Goal: Task Accomplishment & Management: Manage account settings

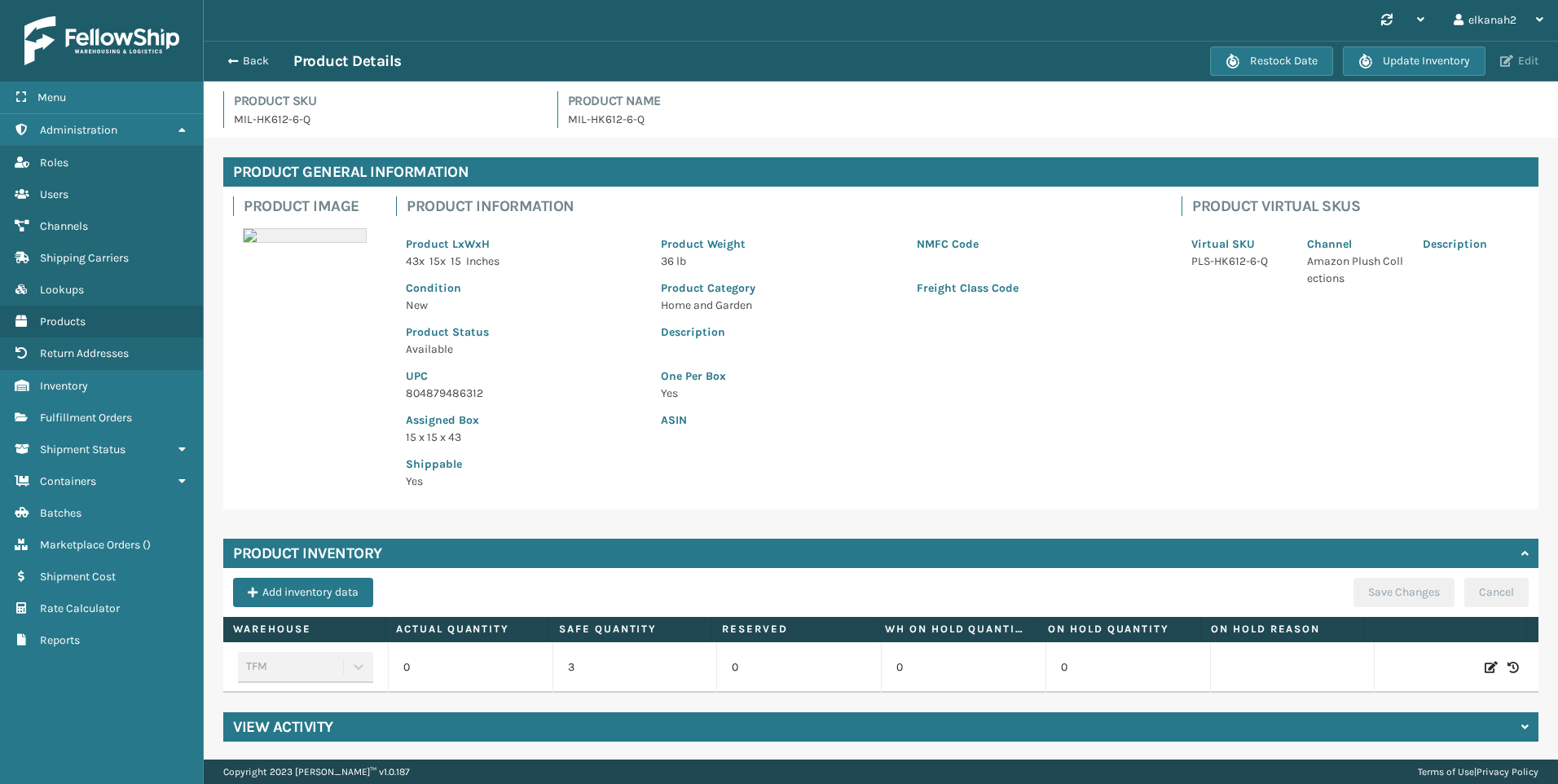
click at [1528, 63] on button "Edit" at bounding box center [1520, 60] width 49 height 15
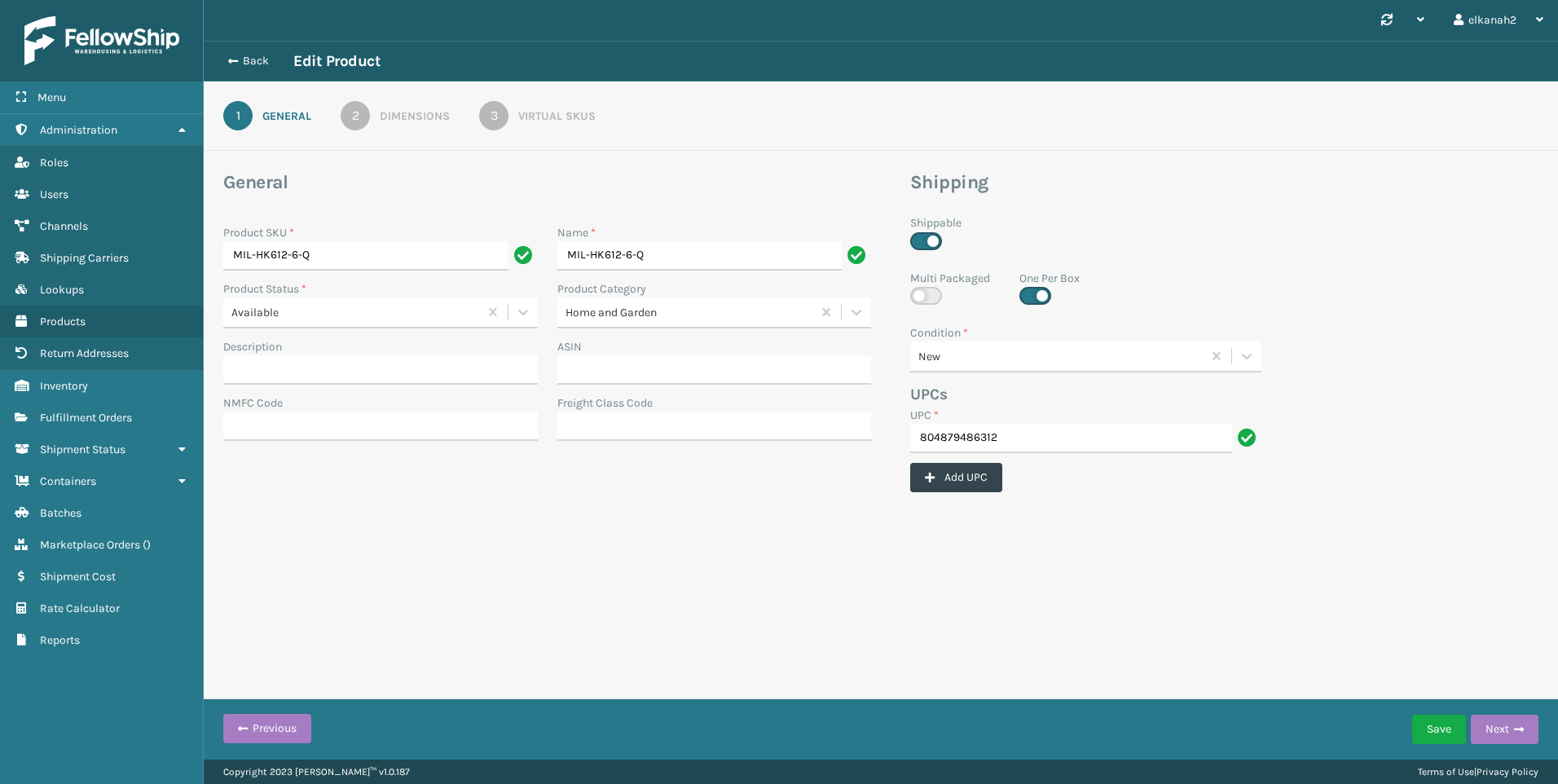
click at [492, 117] on div "3" at bounding box center [494, 115] width 29 height 29
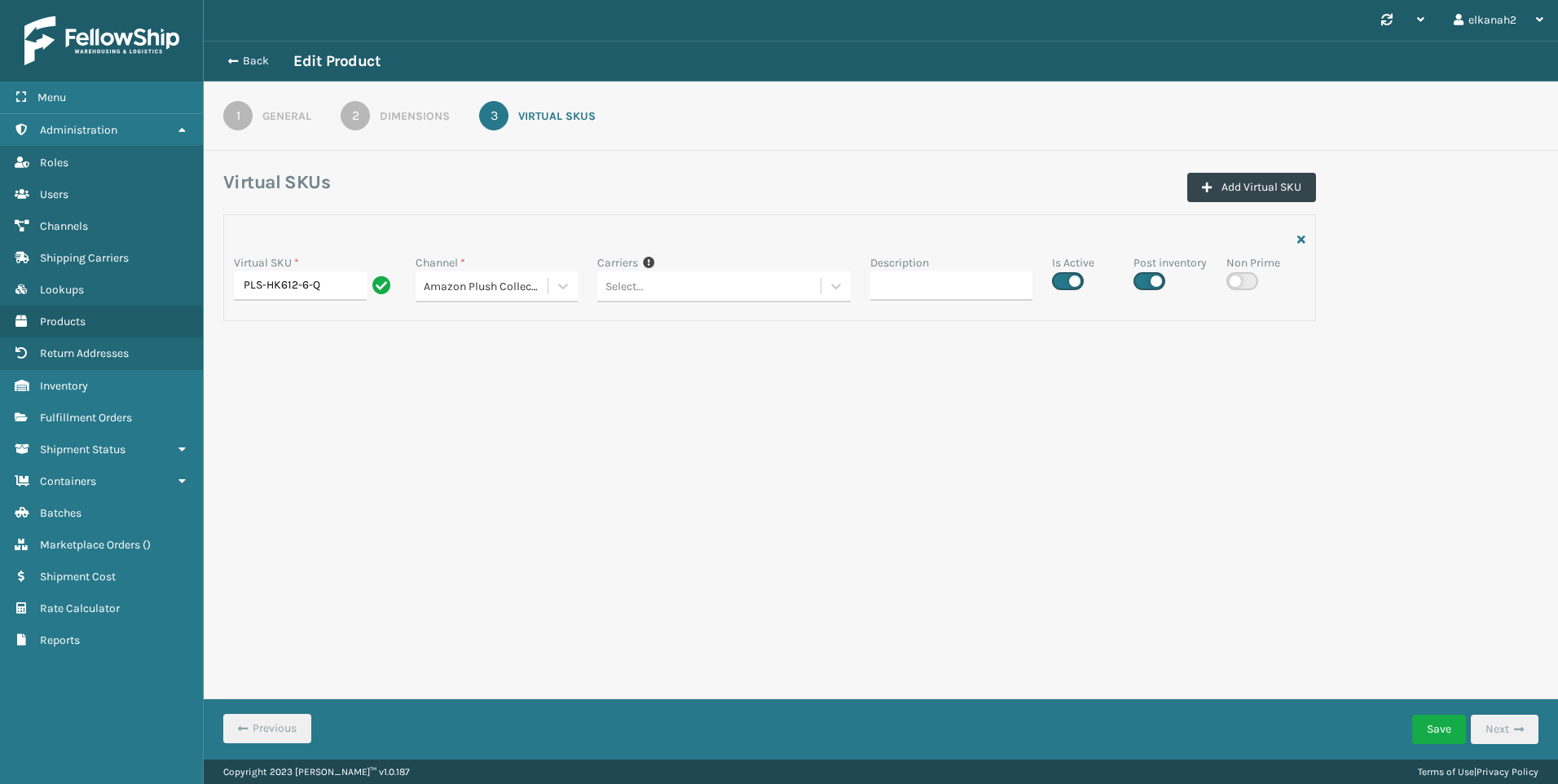
click at [1135, 468] on div "Synchronise all channels elkanah2 Log Out Back Edit Product 1 General 2 Dimensi…" at bounding box center [880, 379] width 1354 height 759
click at [1439, 726] on button "Save" at bounding box center [1439, 729] width 53 height 29
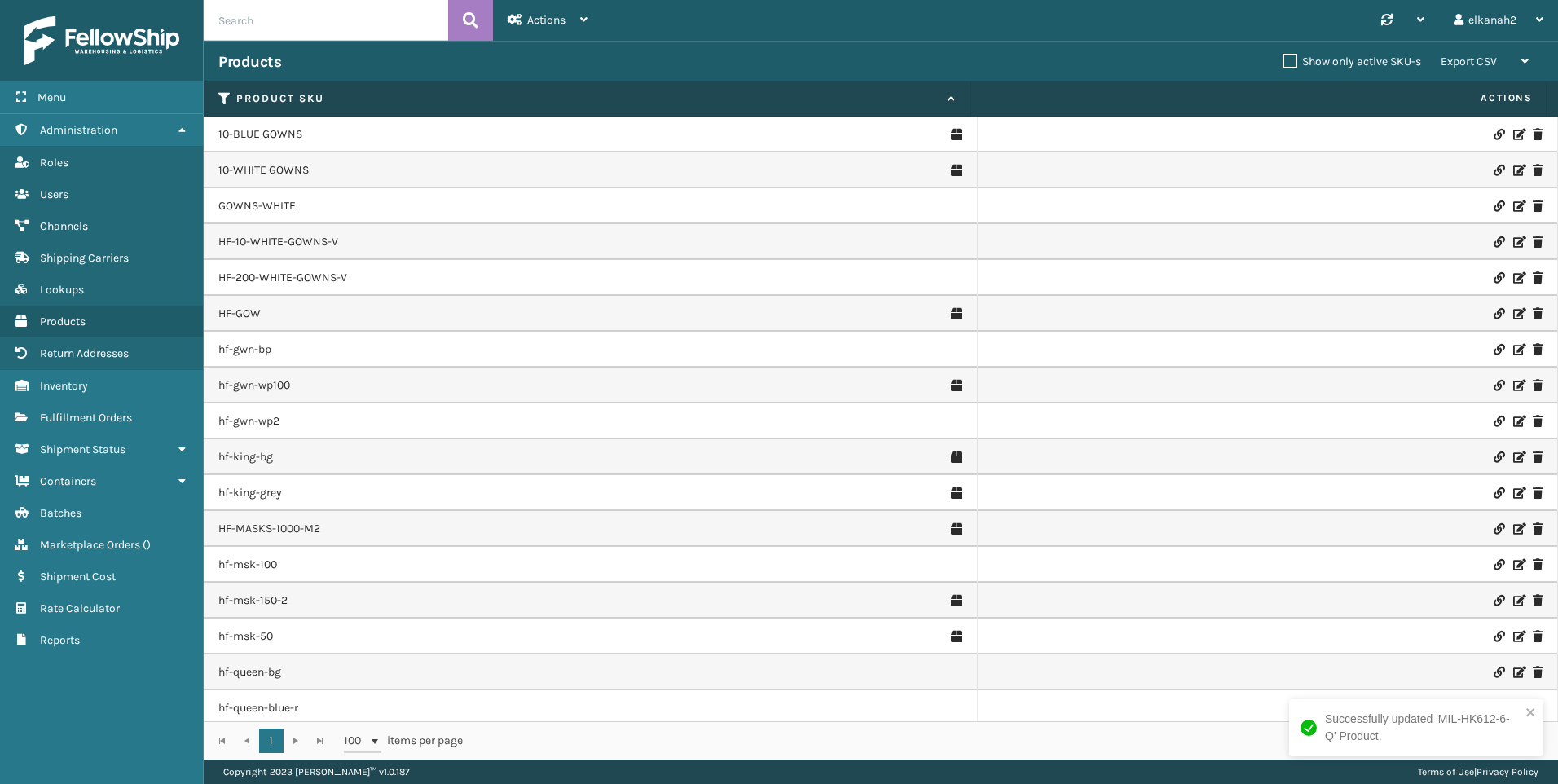
scroll to position [794, 0]
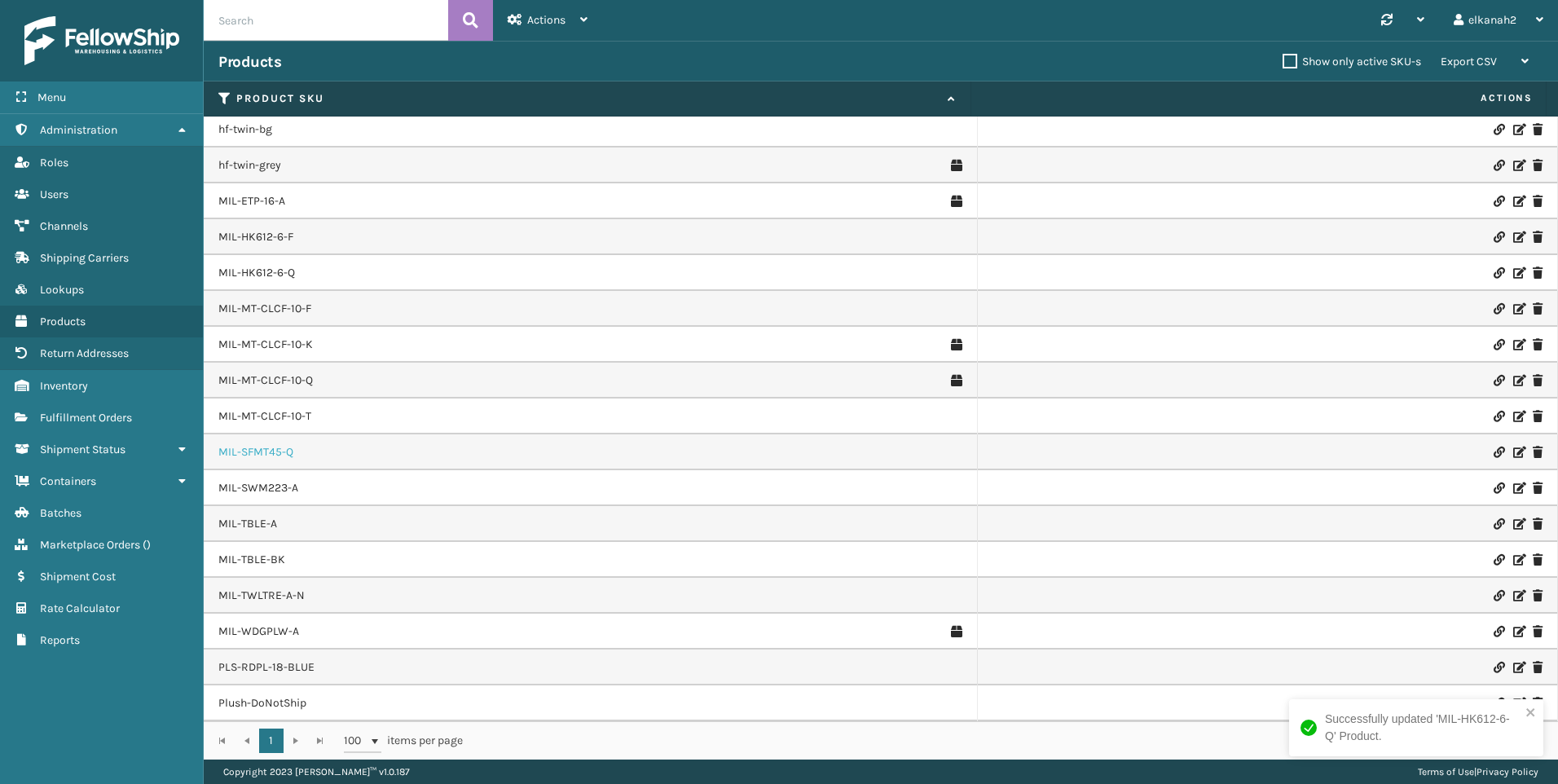
click at [266, 459] on link "MIL-SFMT45-Q" at bounding box center [255, 452] width 75 height 16
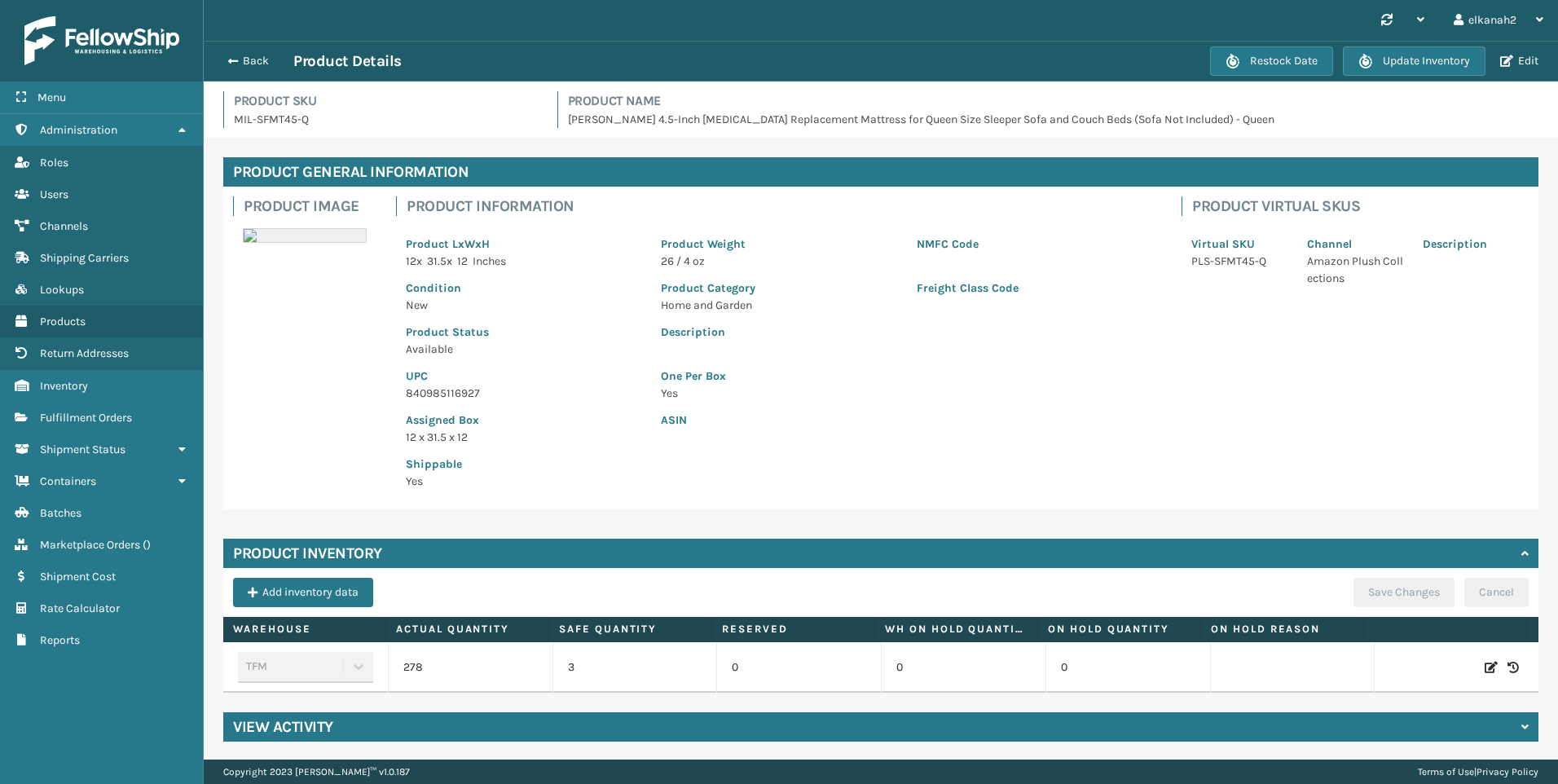
click at [1508, 49] on div "Restock Date Update Inventory Edit" at bounding box center [1376, 61] width 333 height 29
click at [1515, 64] on button "Edit" at bounding box center [1520, 60] width 49 height 15
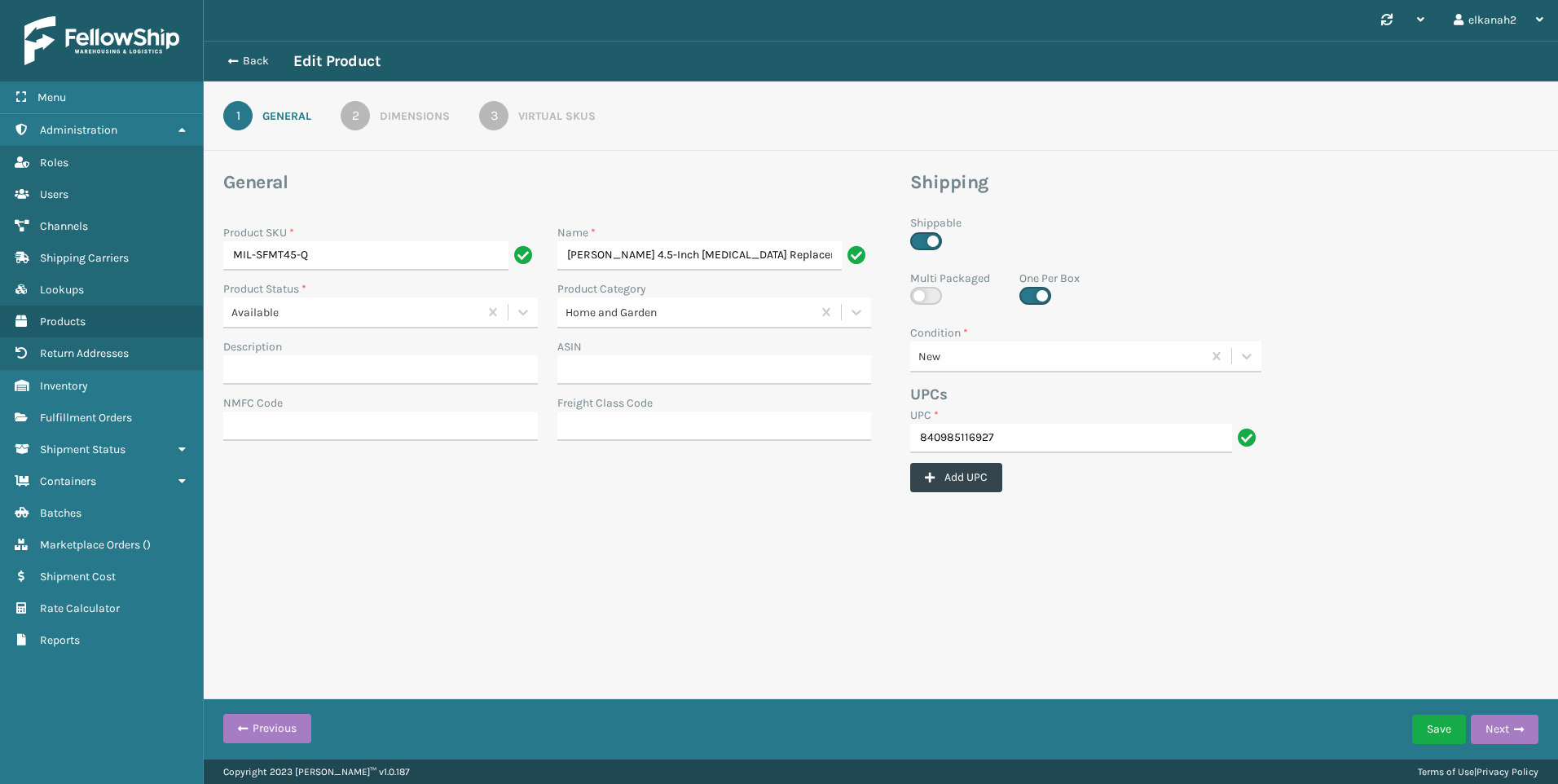
scroll to position [0, 392]
click at [494, 106] on div "3" at bounding box center [494, 115] width 29 height 29
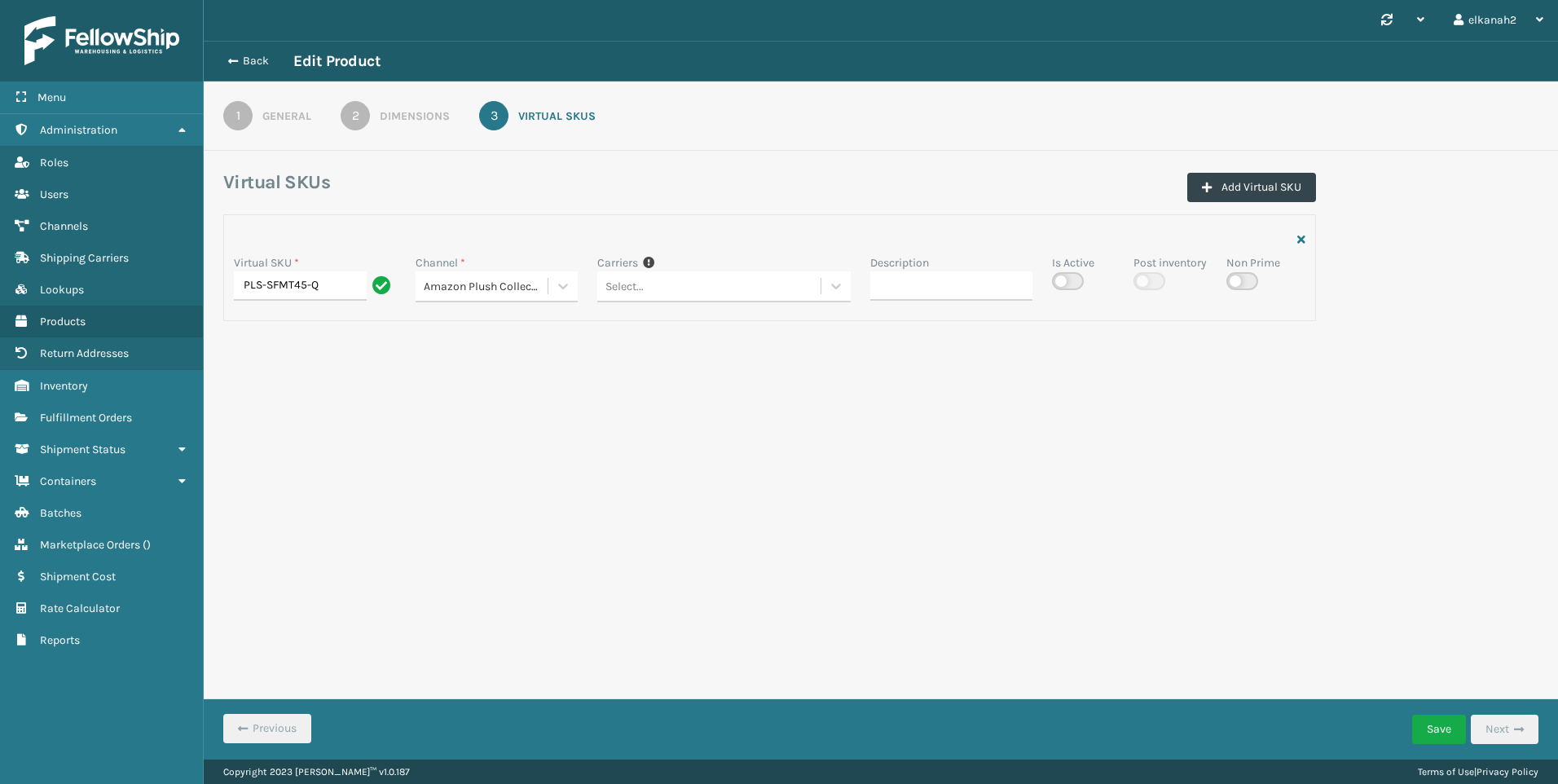
drag, startPoint x: 1075, startPoint y: 279, endPoint x: 1075, endPoint y: 265, distance: 14.0
click at [1075, 275] on label at bounding box center [1068, 280] width 32 height 17
click at [1063, 275] on input "checkbox" at bounding box center [1057, 277] width 11 height 11
checkbox input "true"
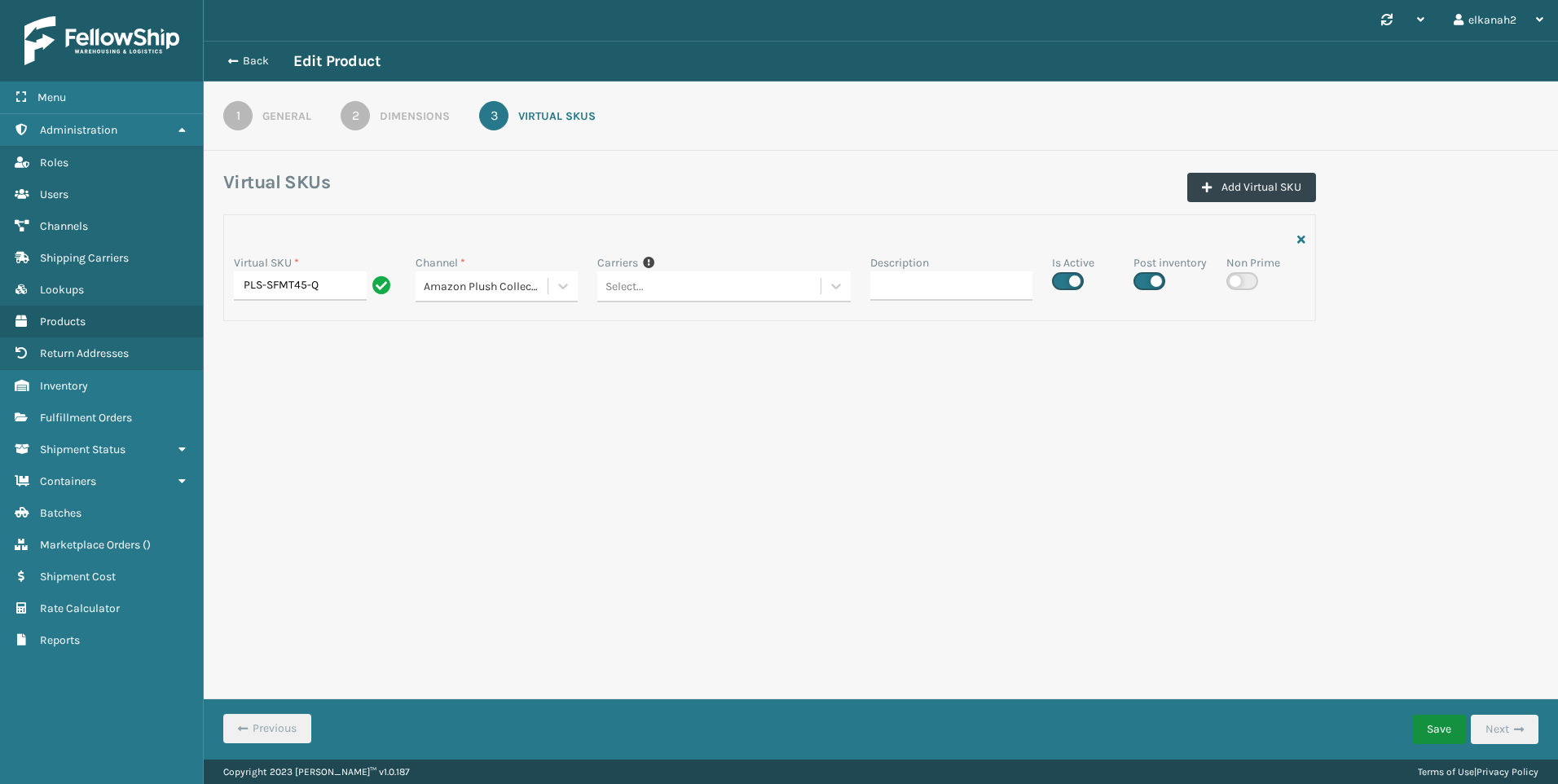
click at [1431, 727] on button "Save" at bounding box center [1439, 729] width 53 height 29
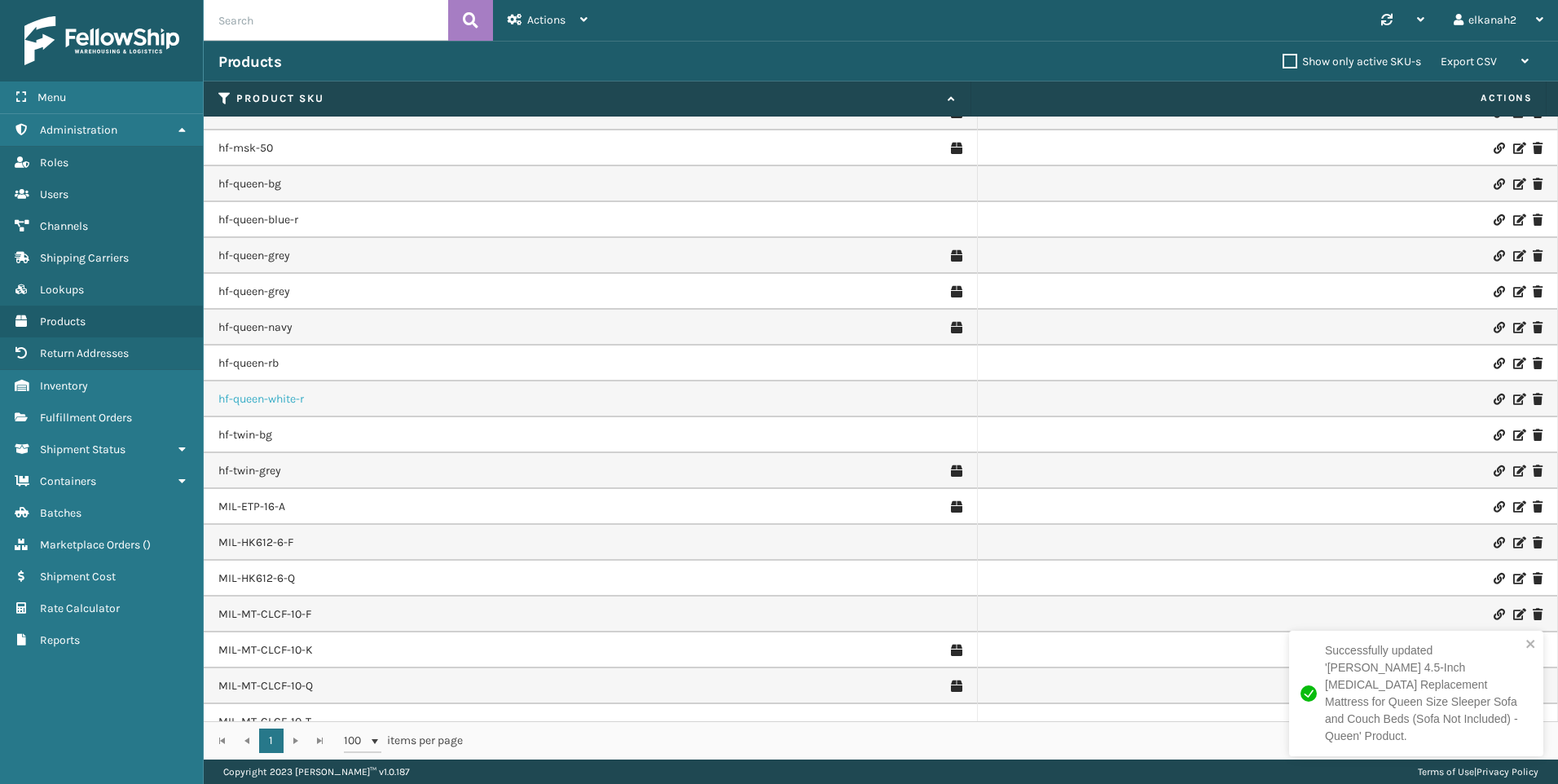
scroll to position [652, 0]
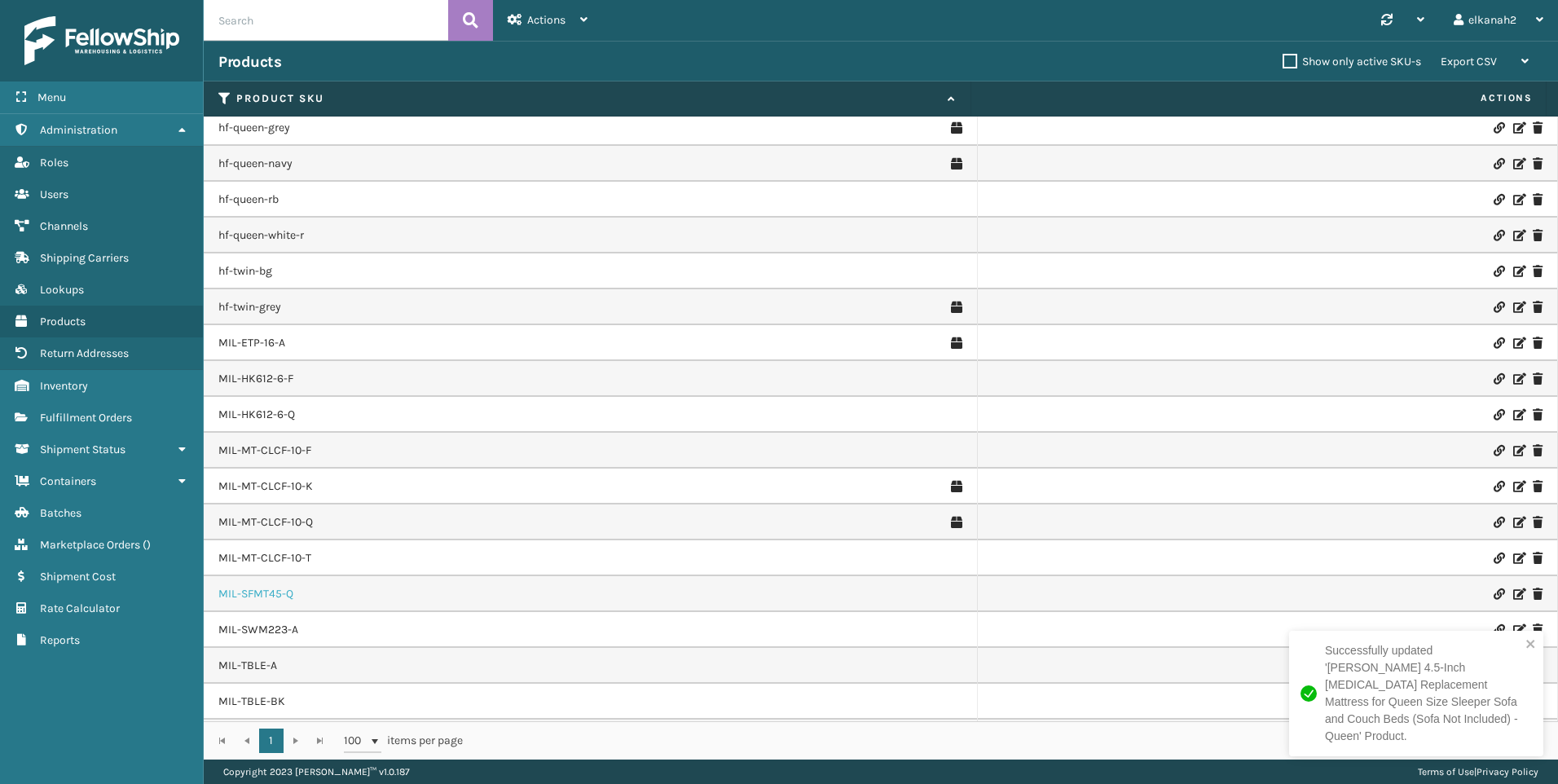
click at [264, 590] on link "MIL-SFMT45-Q" at bounding box center [255, 594] width 75 height 16
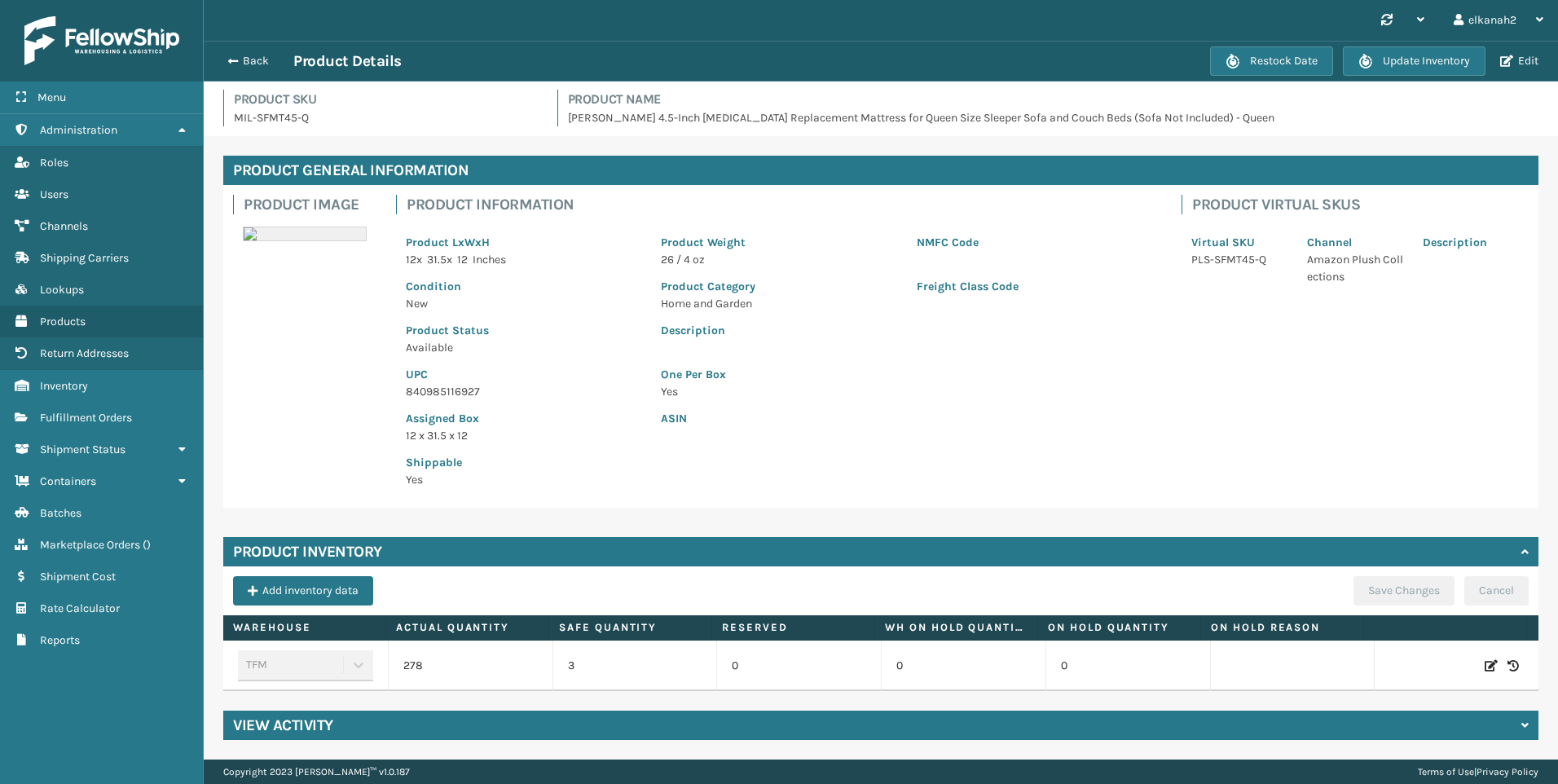
scroll to position [14, 0]
click at [1499, 52] on div "Restock Date Update Inventory Edit" at bounding box center [1376, 61] width 333 height 29
click at [1509, 53] on button "Edit" at bounding box center [1520, 60] width 49 height 15
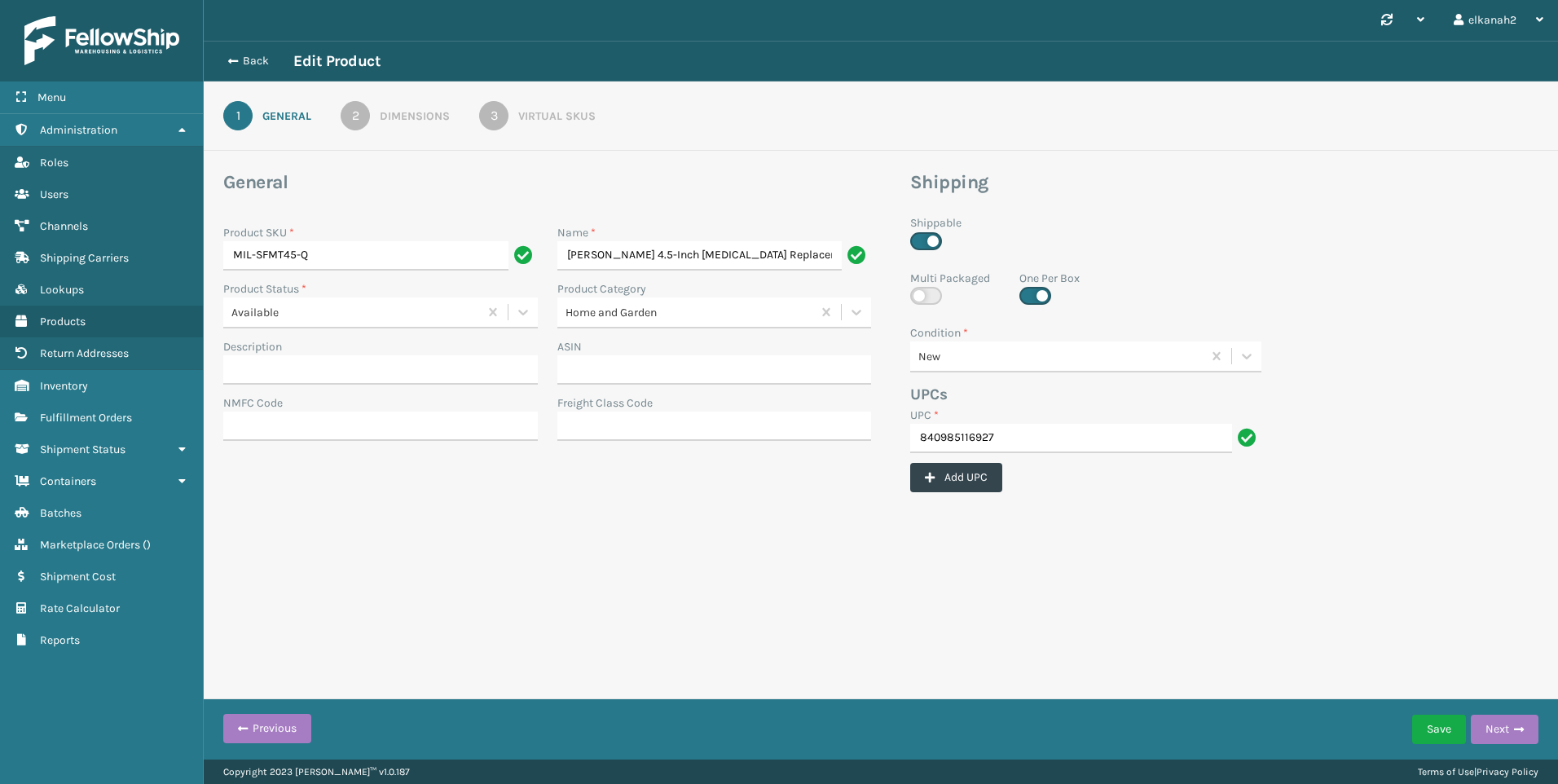
scroll to position [0, 392]
click at [507, 111] on div "3" at bounding box center [494, 115] width 29 height 29
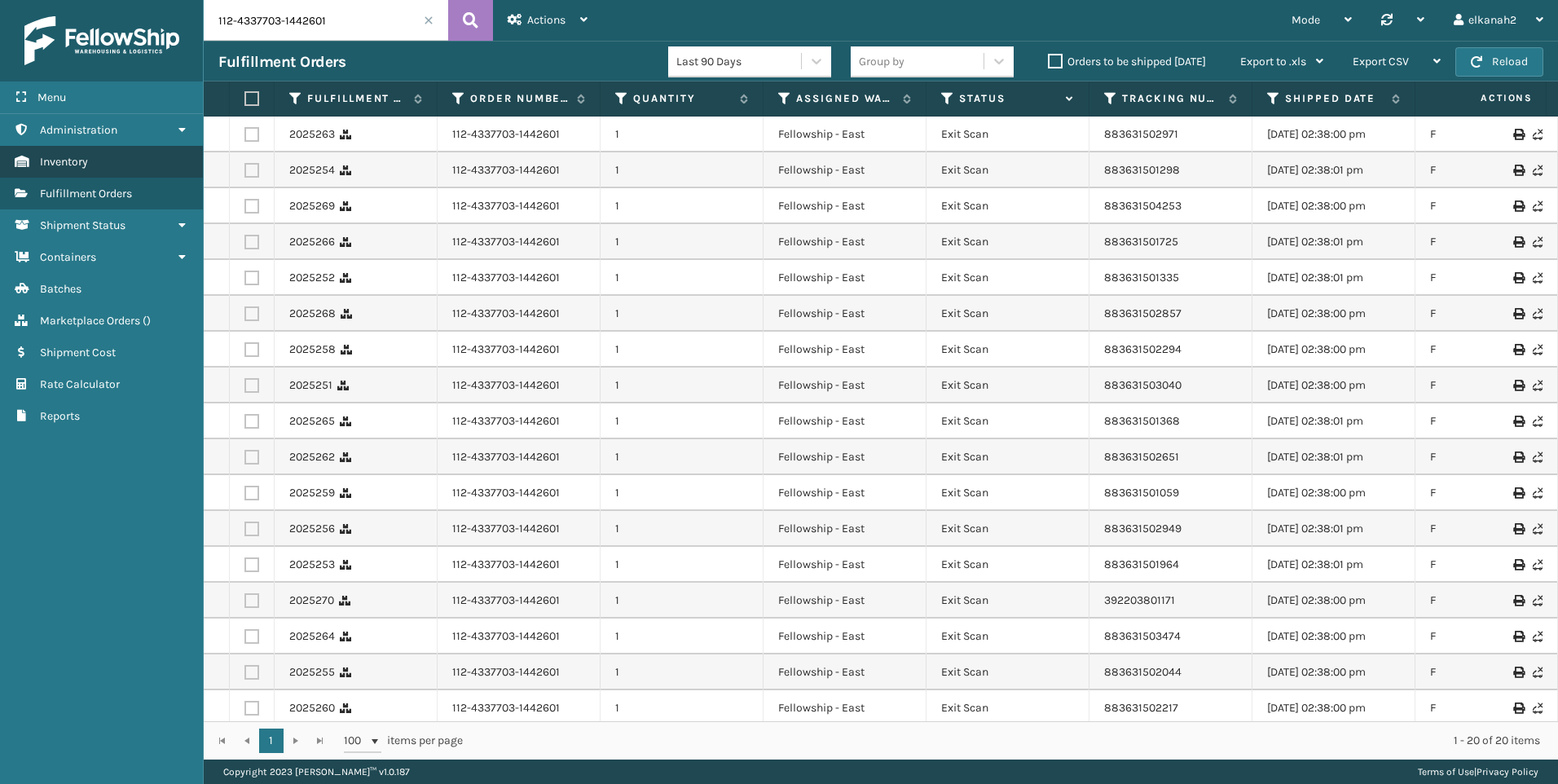
click at [85, 177] on link "Inventory" at bounding box center [101, 161] width 203 height 32
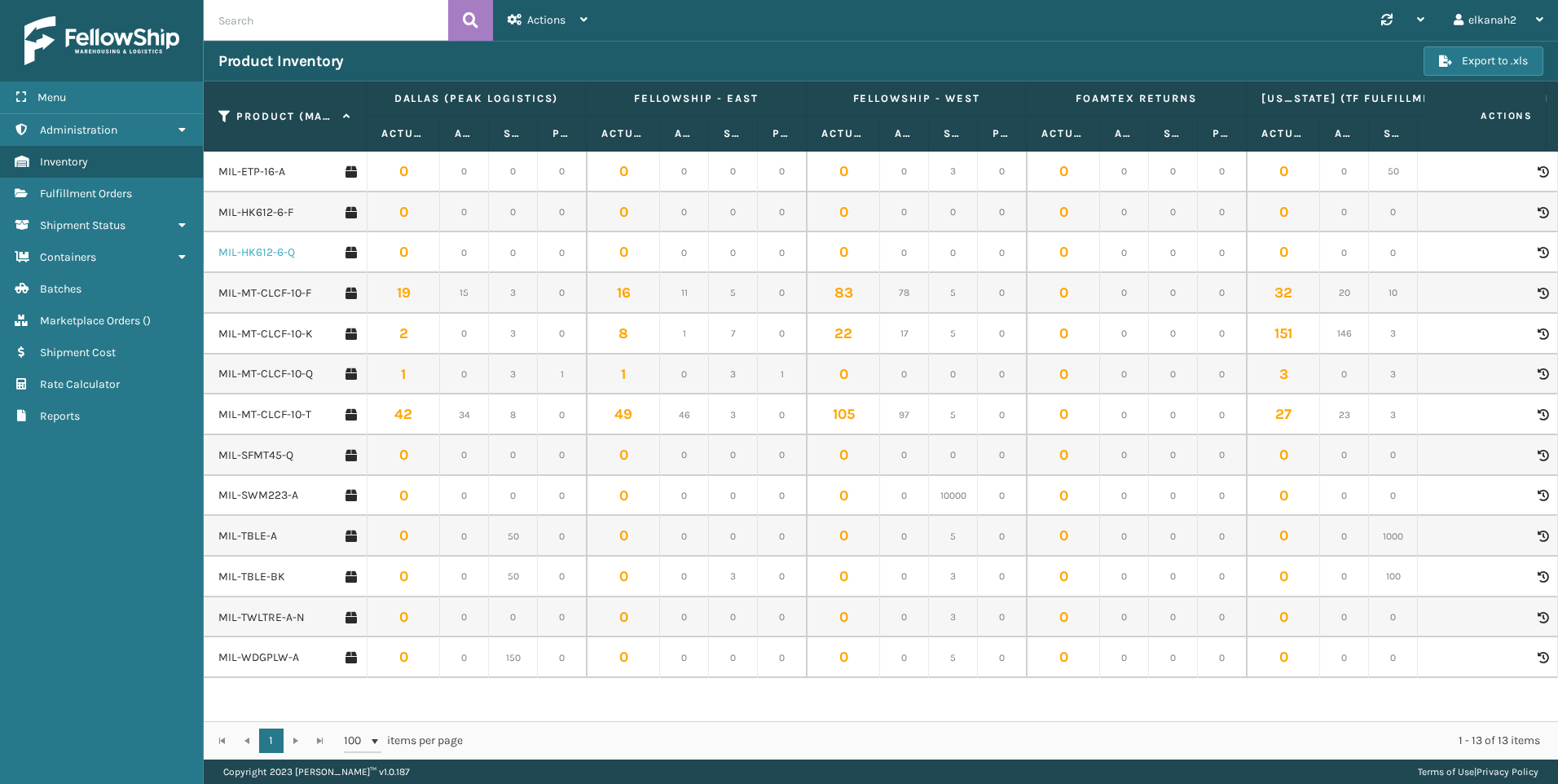
click at [249, 258] on link "MIL-HK612-6-Q" at bounding box center [256, 252] width 77 height 16
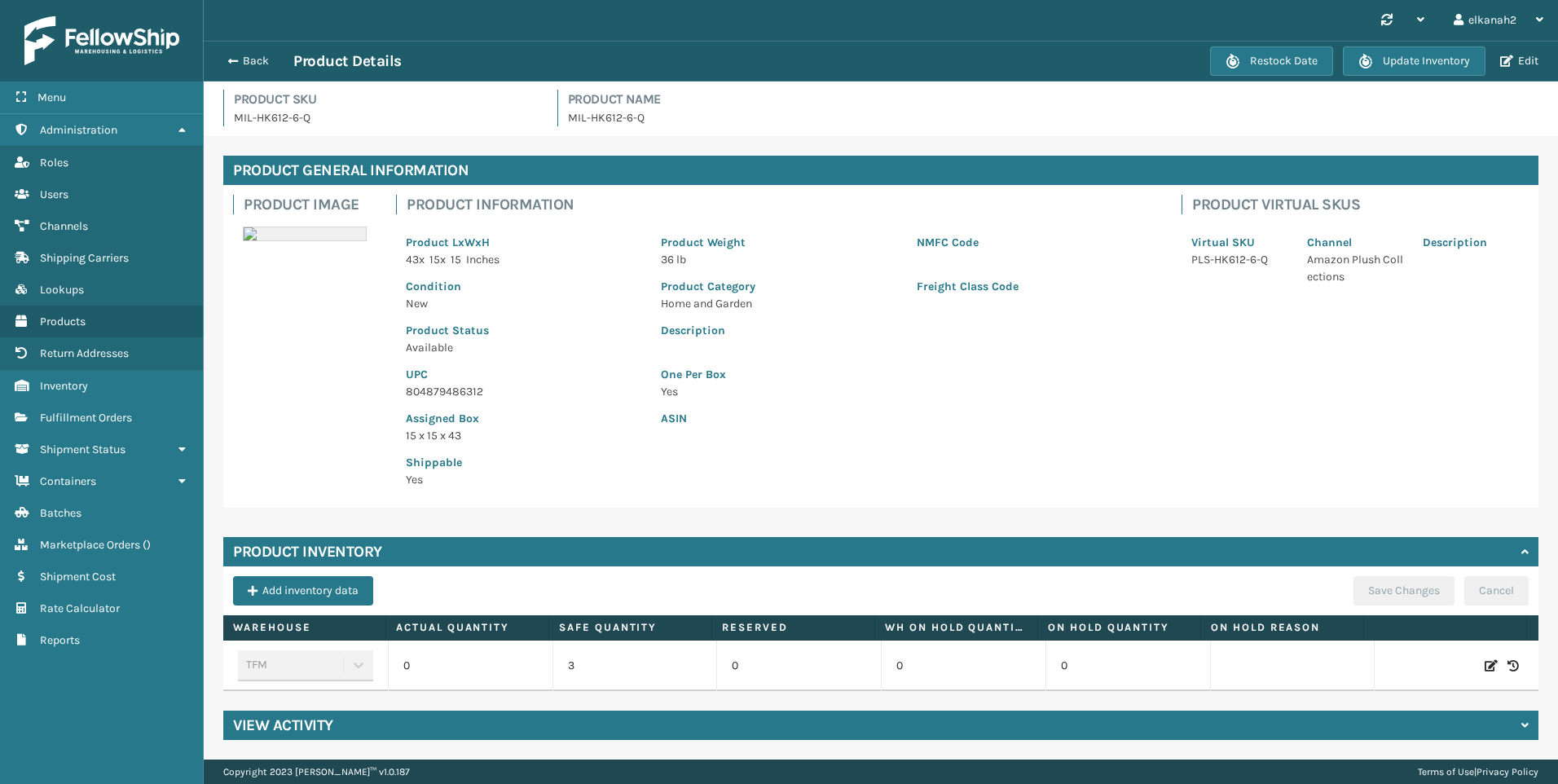
scroll to position [14, 0]
click at [948, 586] on div "Add inventory data Save Changes Cancel" at bounding box center [880, 596] width 1296 height 39
click at [1485, 658] on icon at bounding box center [1491, 666] width 13 height 16
drag, startPoint x: 480, startPoint y: 649, endPoint x: 460, endPoint y: 632, distance: 26.2
click at [460, 651] on input "0" at bounding box center [470, 666] width 90 height 29
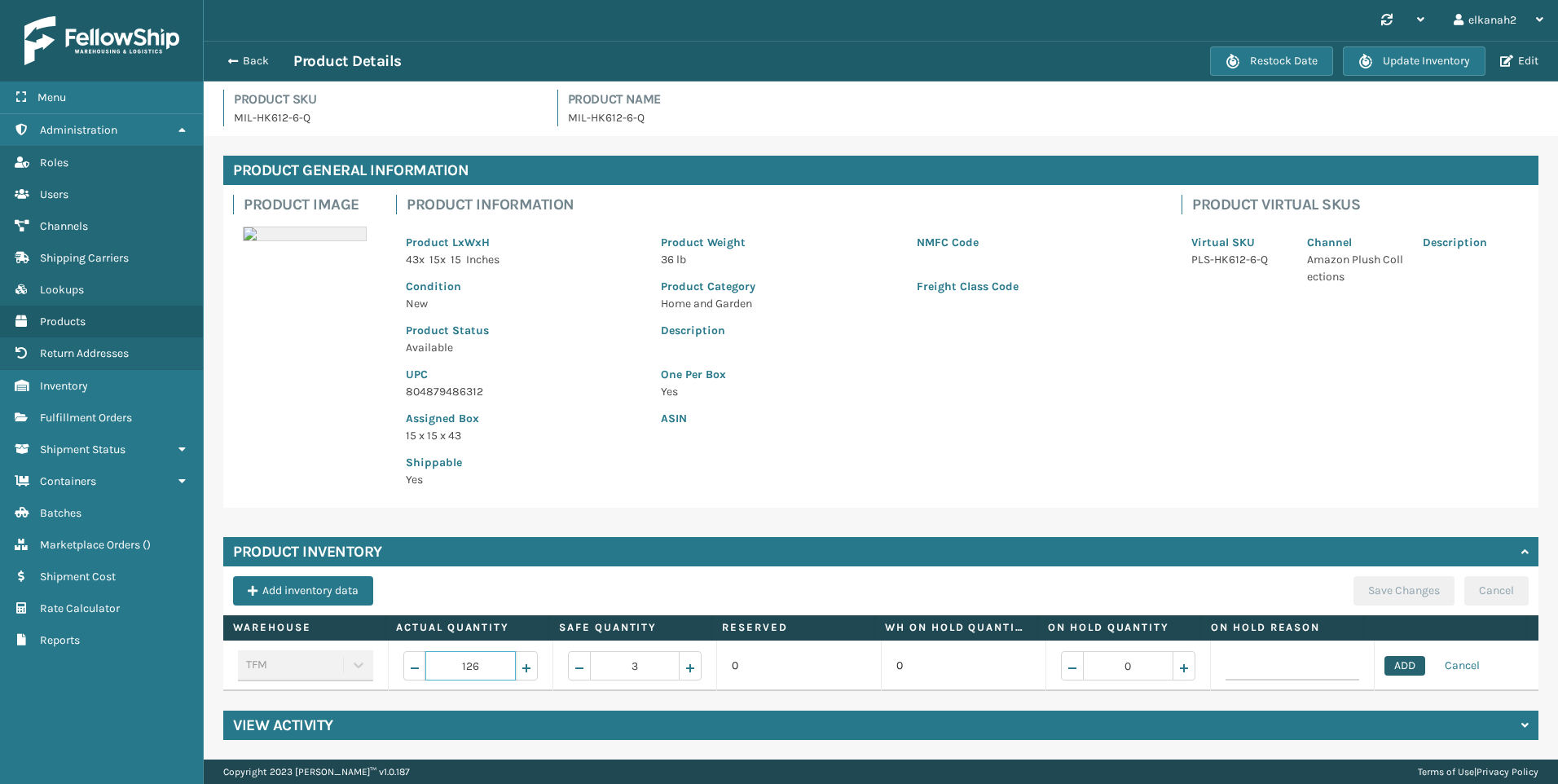
type input "126"
click at [1393, 656] on button "ADD" at bounding box center [1405, 666] width 41 height 19
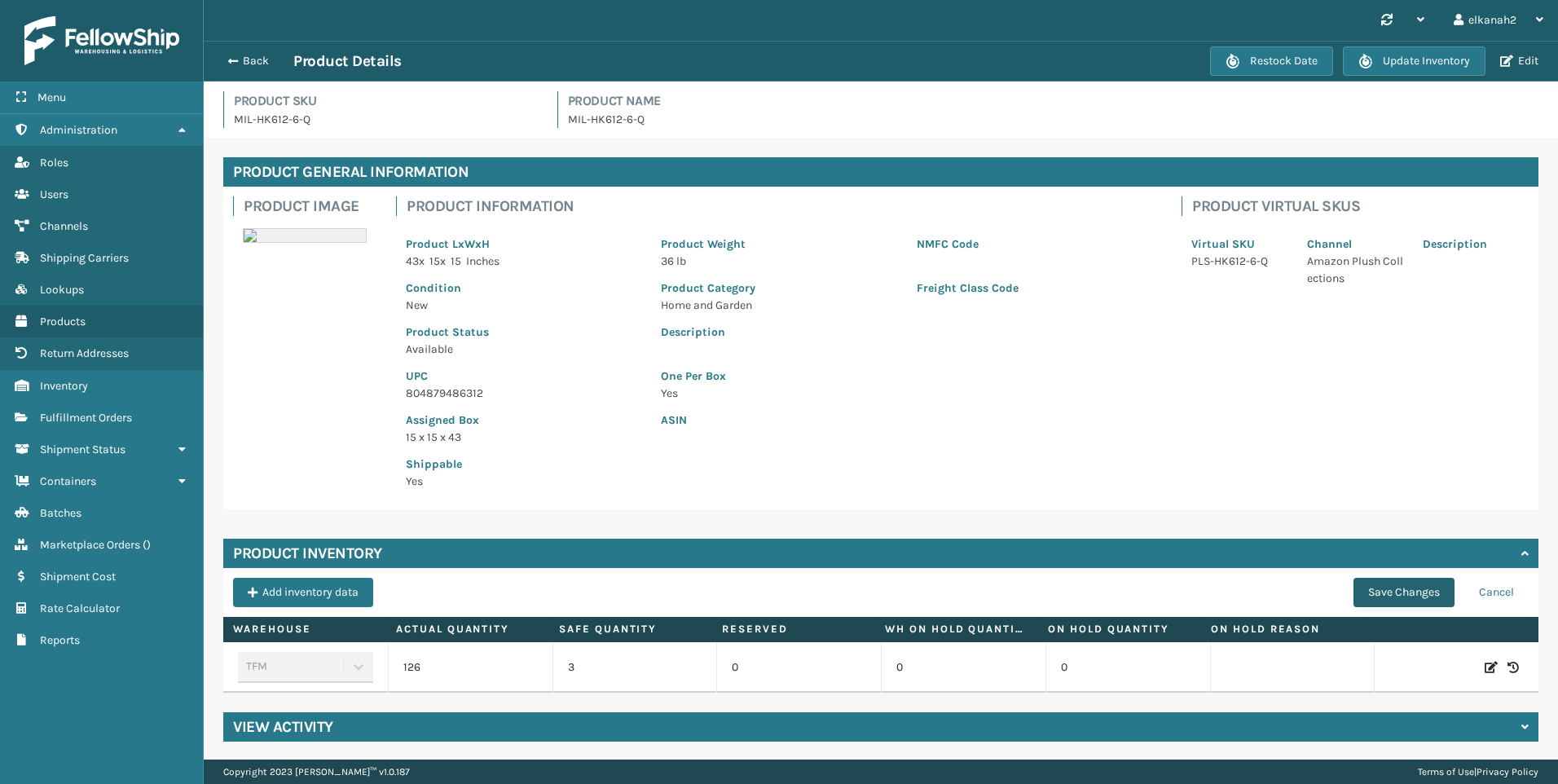
click at [1376, 588] on button "Save Changes" at bounding box center [1404, 592] width 101 height 29
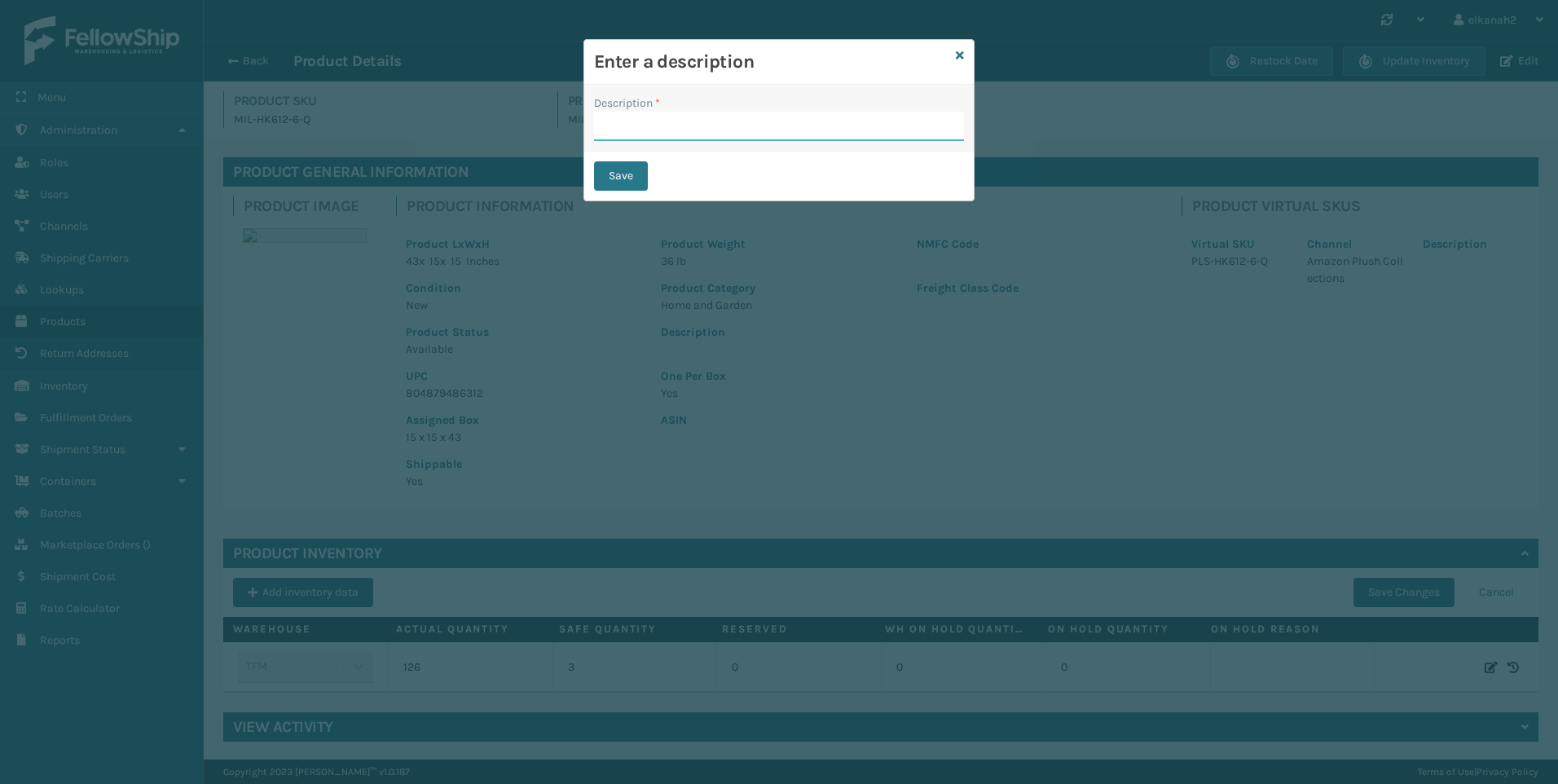
click at [683, 128] on input "Description *" at bounding box center [779, 126] width 370 height 29
type input "produced"
click at [594, 161] on button "Save" at bounding box center [620, 176] width 53 height 29
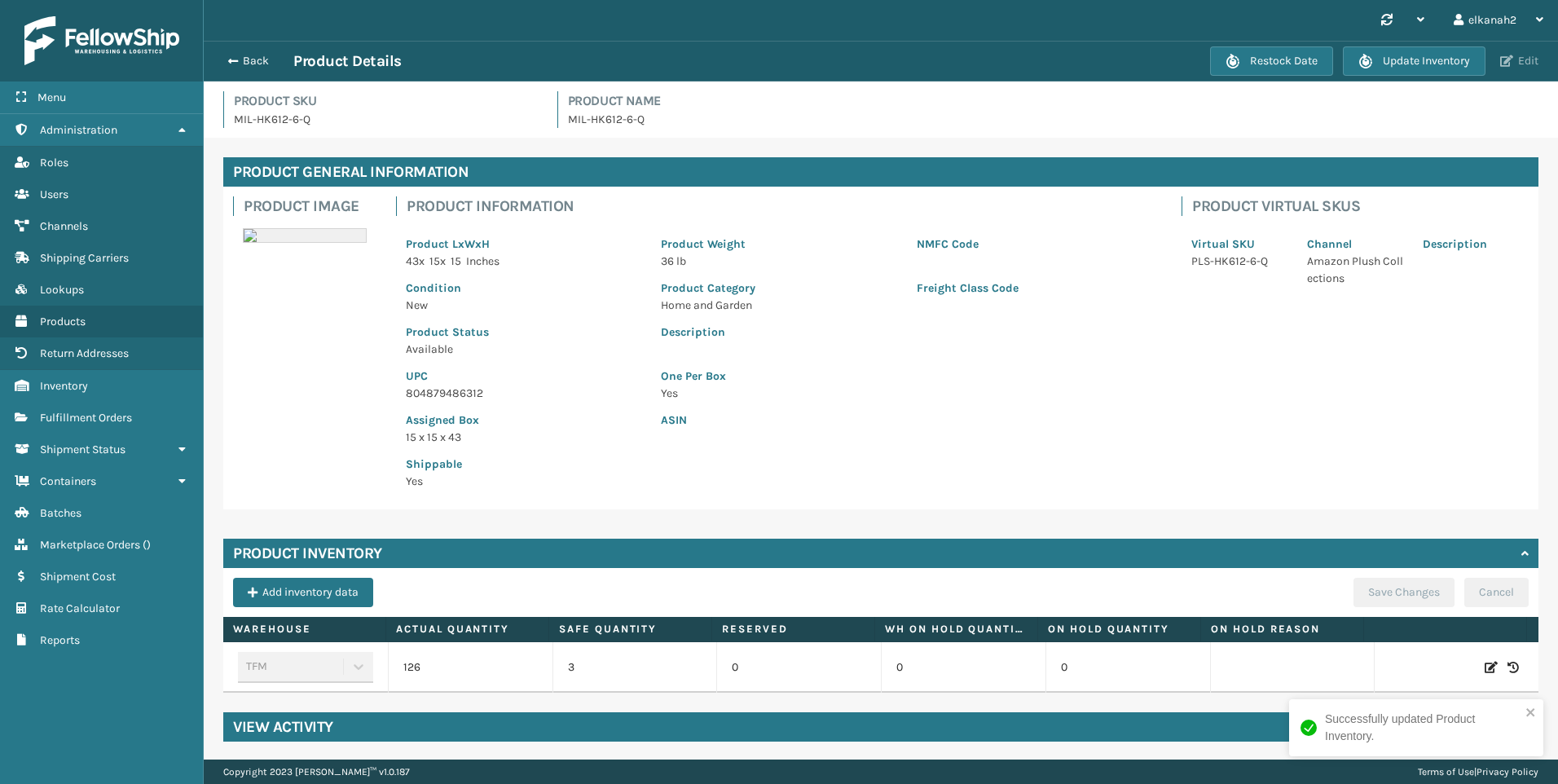
click at [1526, 55] on button "Edit" at bounding box center [1520, 60] width 49 height 15
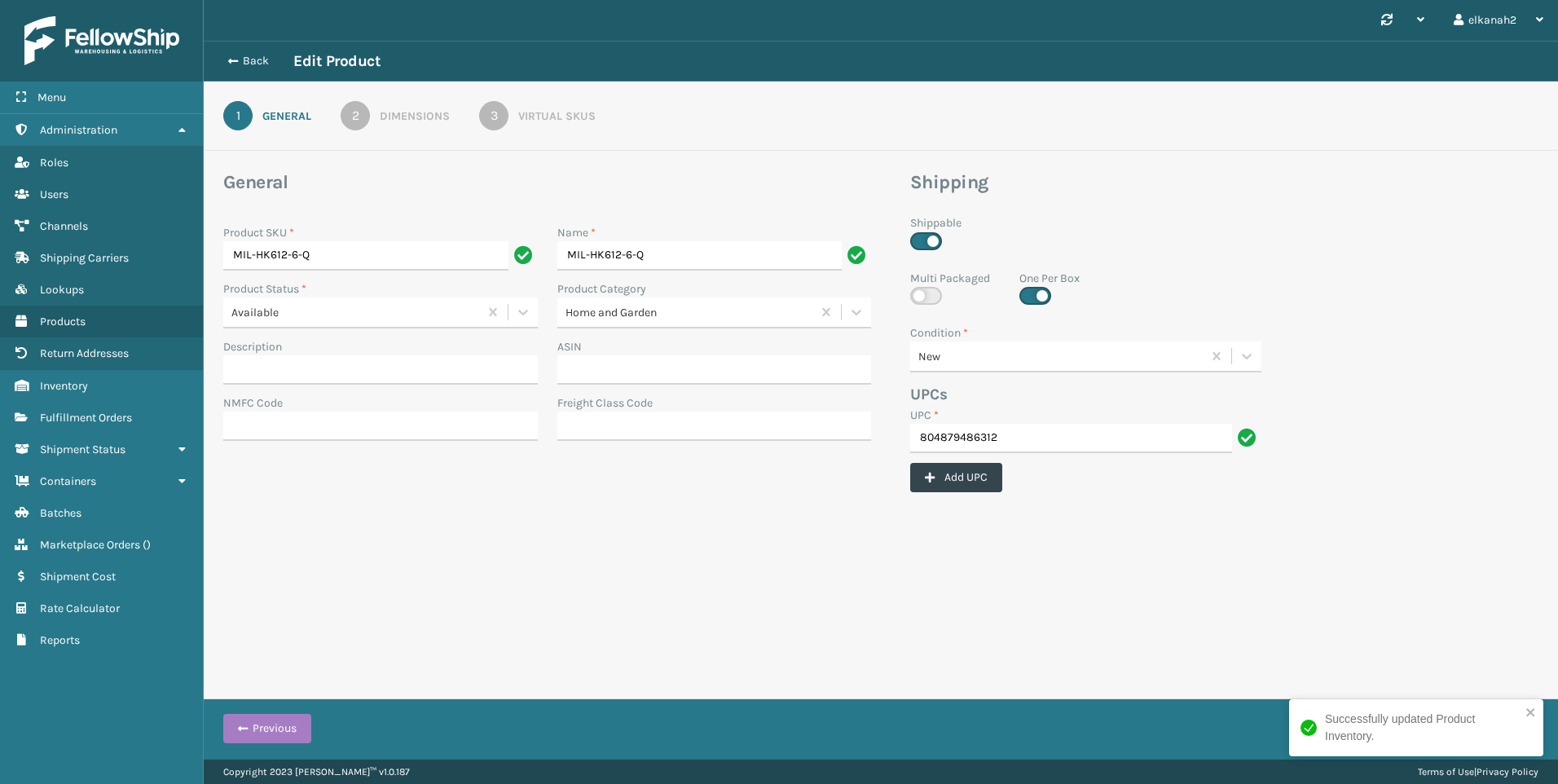
click at [495, 130] on div "1 General 2 Dimensions 3 Virtual SKUs" at bounding box center [880, 115] width 1354 height 69
click at [503, 119] on div "3" at bounding box center [494, 115] width 29 height 29
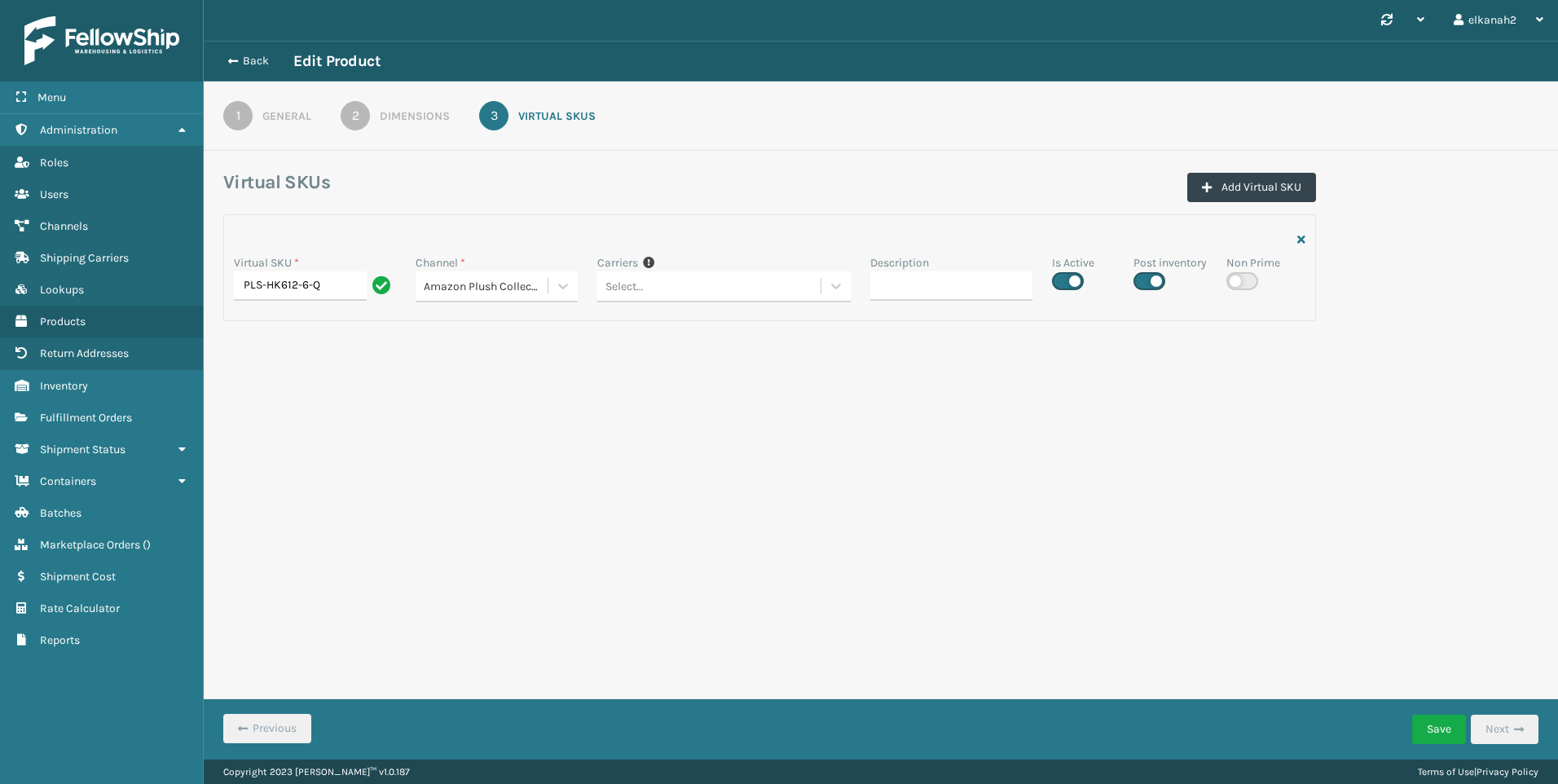
click at [1096, 471] on div "Synchronise all channels elkanah2 Log Out Back Edit Product 1 General 2 Dimensi…" at bounding box center [880, 379] width 1354 height 759
